Goal: Task Accomplishment & Management: Use online tool/utility

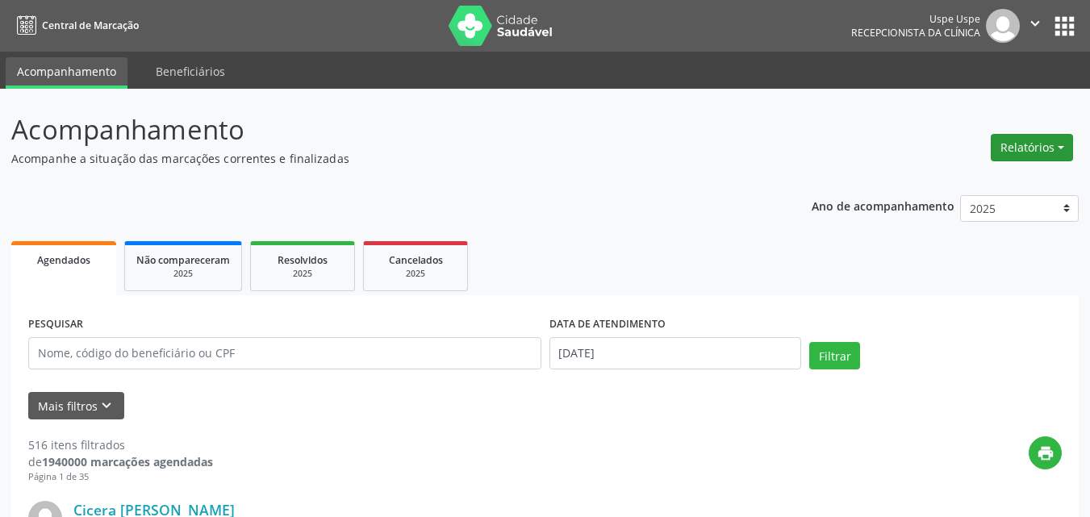
click at [1059, 140] on button "Relatórios" at bounding box center [1032, 147] width 82 height 27
click at [960, 185] on link "Agendamentos" at bounding box center [985, 182] width 173 height 23
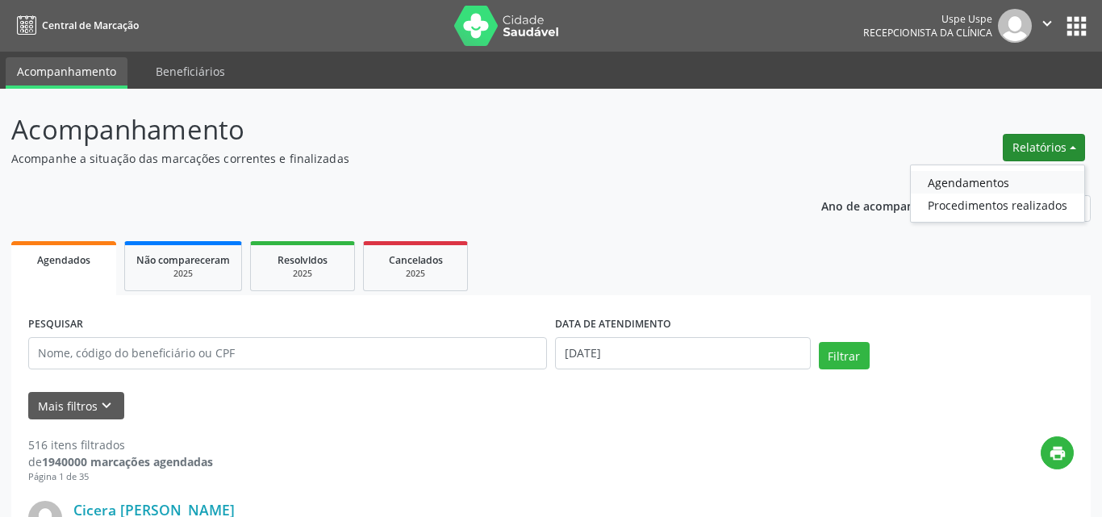
select select "9"
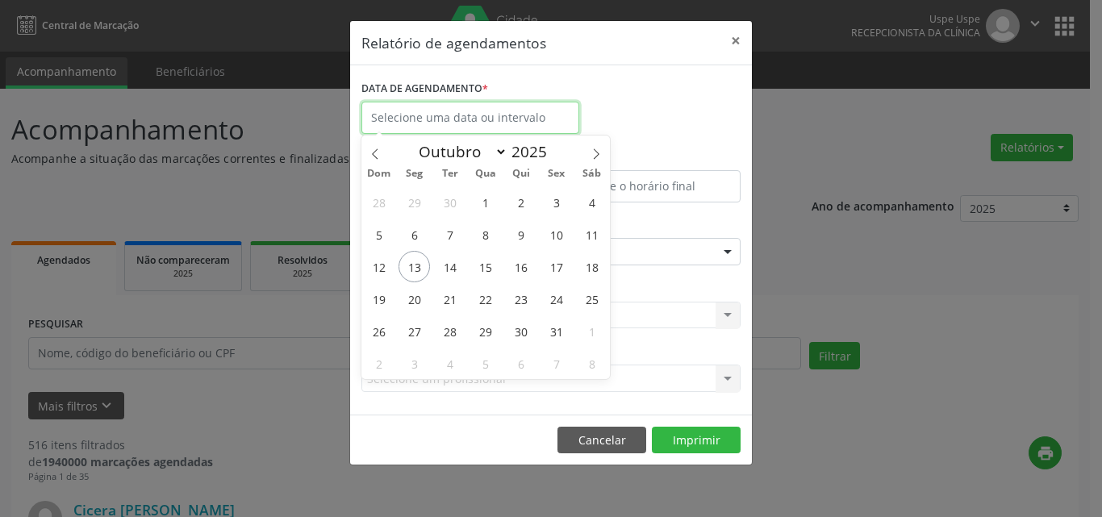
click at [407, 113] on input "text" at bounding box center [470, 118] width 218 height 32
click at [417, 267] on span "13" at bounding box center [414, 266] width 31 height 31
type input "[DATE]"
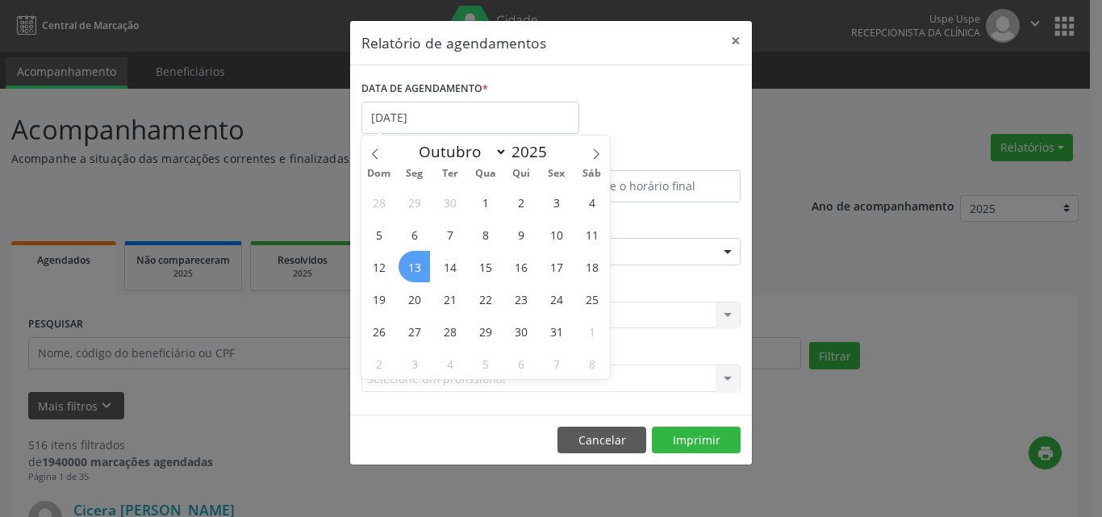
click at [413, 264] on span "13" at bounding box center [414, 266] width 31 height 31
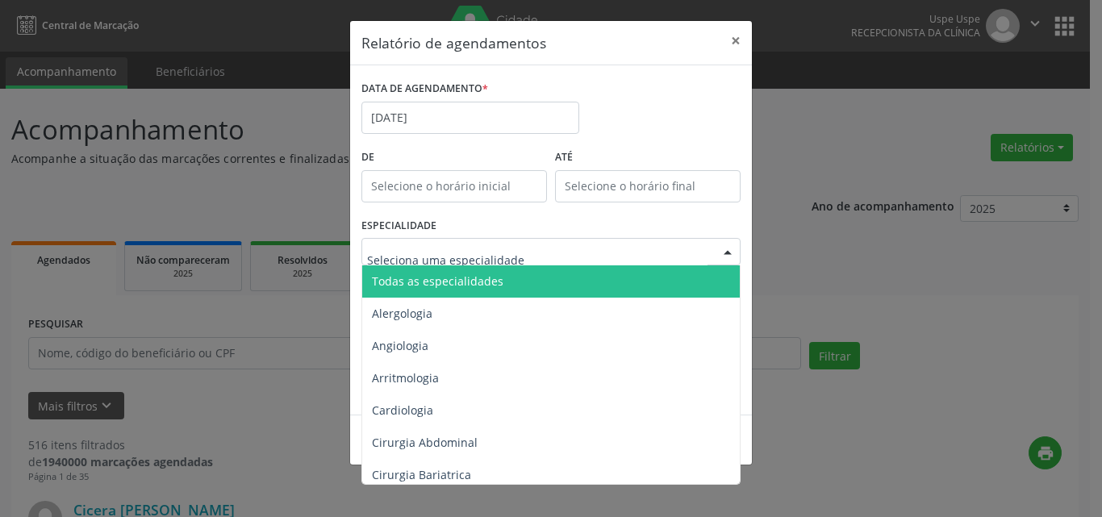
click at [413, 264] on div at bounding box center [550, 251] width 379 height 27
click at [425, 293] on span "Todas as especialidades" at bounding box center [552, 281] width 380 height 32
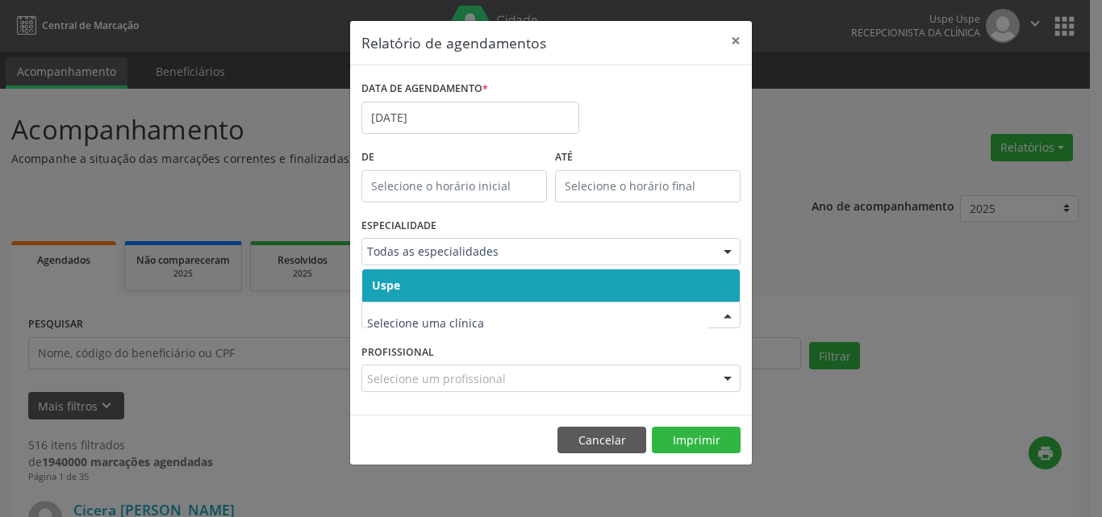
click at [419, 289] on span "Uspe" at bounding box center [551, 285] width 378 height 32
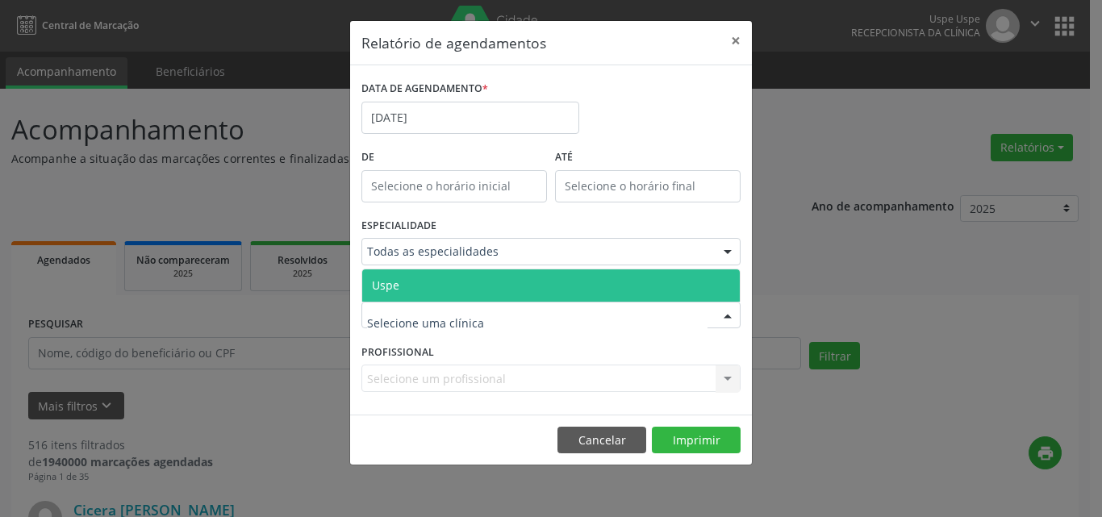
click at [420, 284] on span "Uspe" at bounding box center [551, 285] width 378 height 32
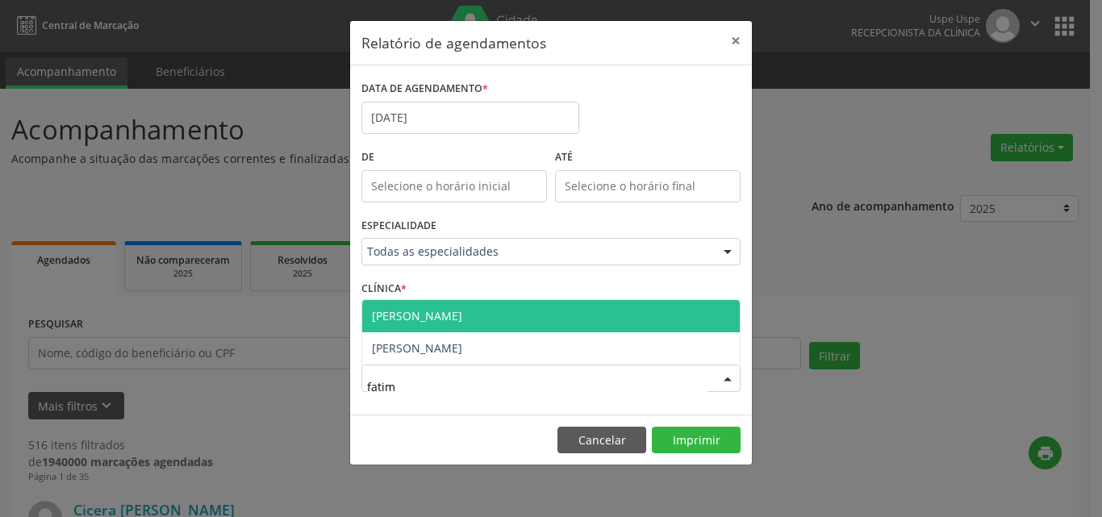
type input "fatima"
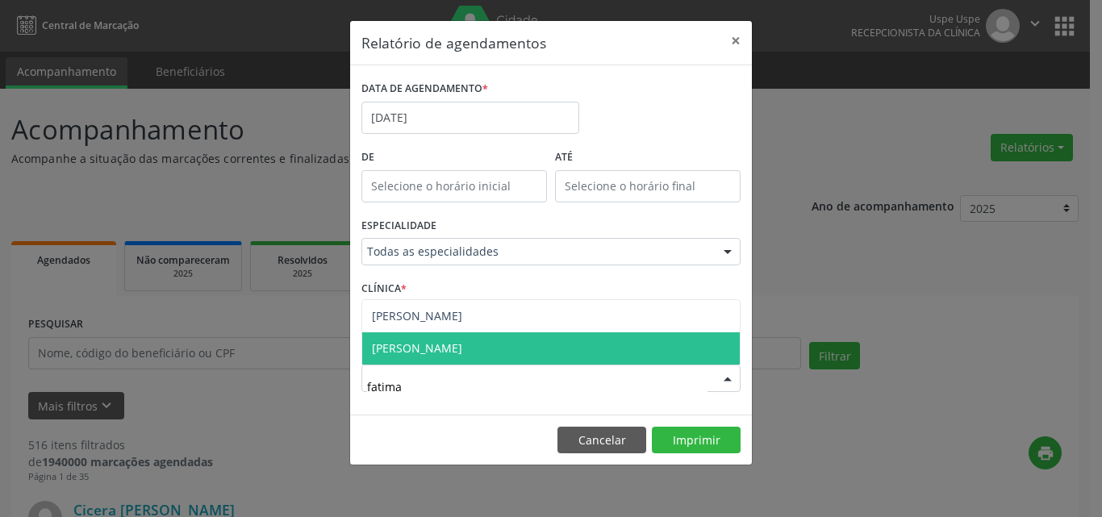
click at [462, 353] on span "[PERSON_NAME]" at bounding box center [417, 347] width 90 height 15
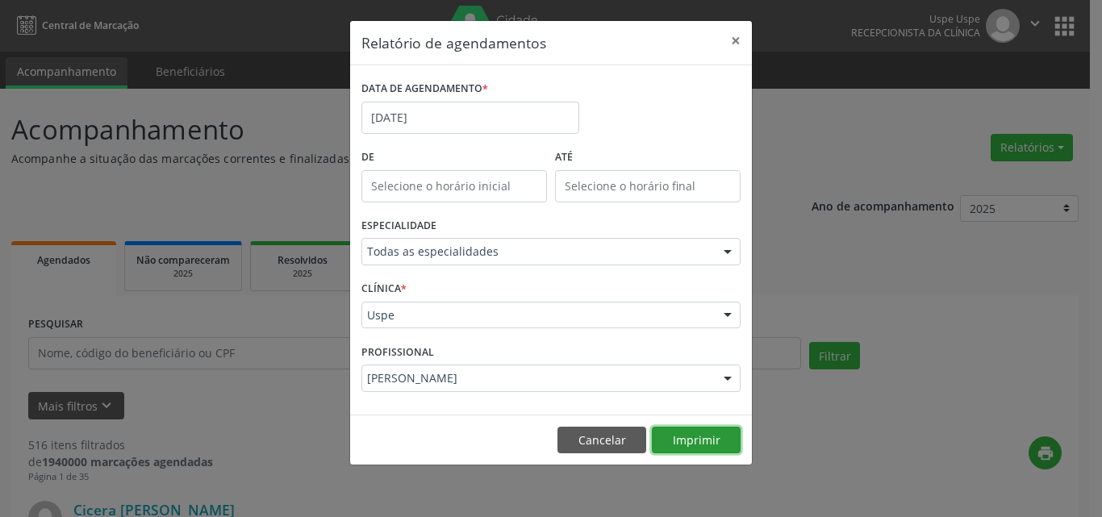
click at [696, 441] on button "Imprimir" at bounding box center [696, 440] width 89 height 27
